Goal: Information Seeking & Learning: Compare options

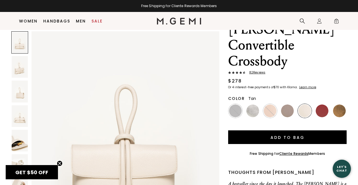
click at [266, 104] on img at bounding box center [270, 110] width 13 height 13
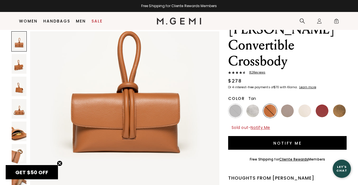
scroll to position [85, 0]
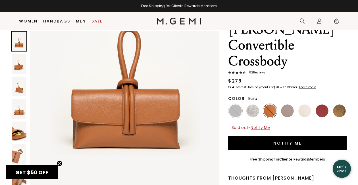
click at [309, 104] on img at bounding box center [305, 110] width 13 height 13
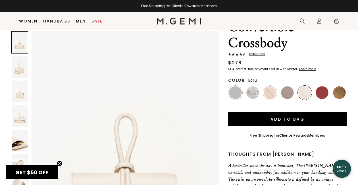
scroll to position [73, 0]
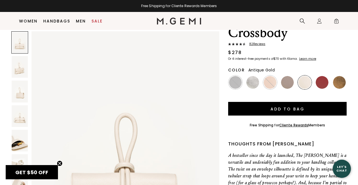
click at [338, 76] on img at bounding box center [339, 82] width 13 height 13
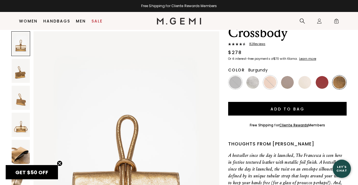
click at [325, 76] on img at bounding box center [322, 82] width 13 height 13
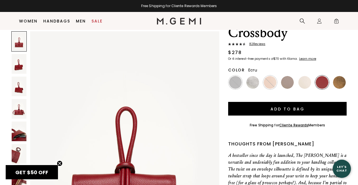
click at [306, 76] on img at bounding box center [305, 82] width 13 height 13
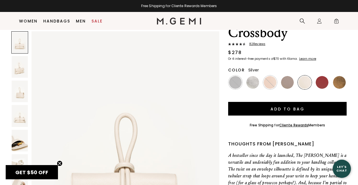
click at [255, 76] on img at bounding box center [253, 82] width 13 height 13
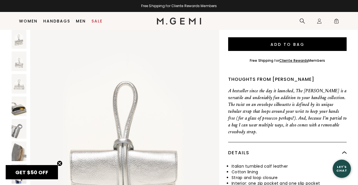
scroll to position [159, 0]
